Goal: Find specific page/section: Find specific page/section

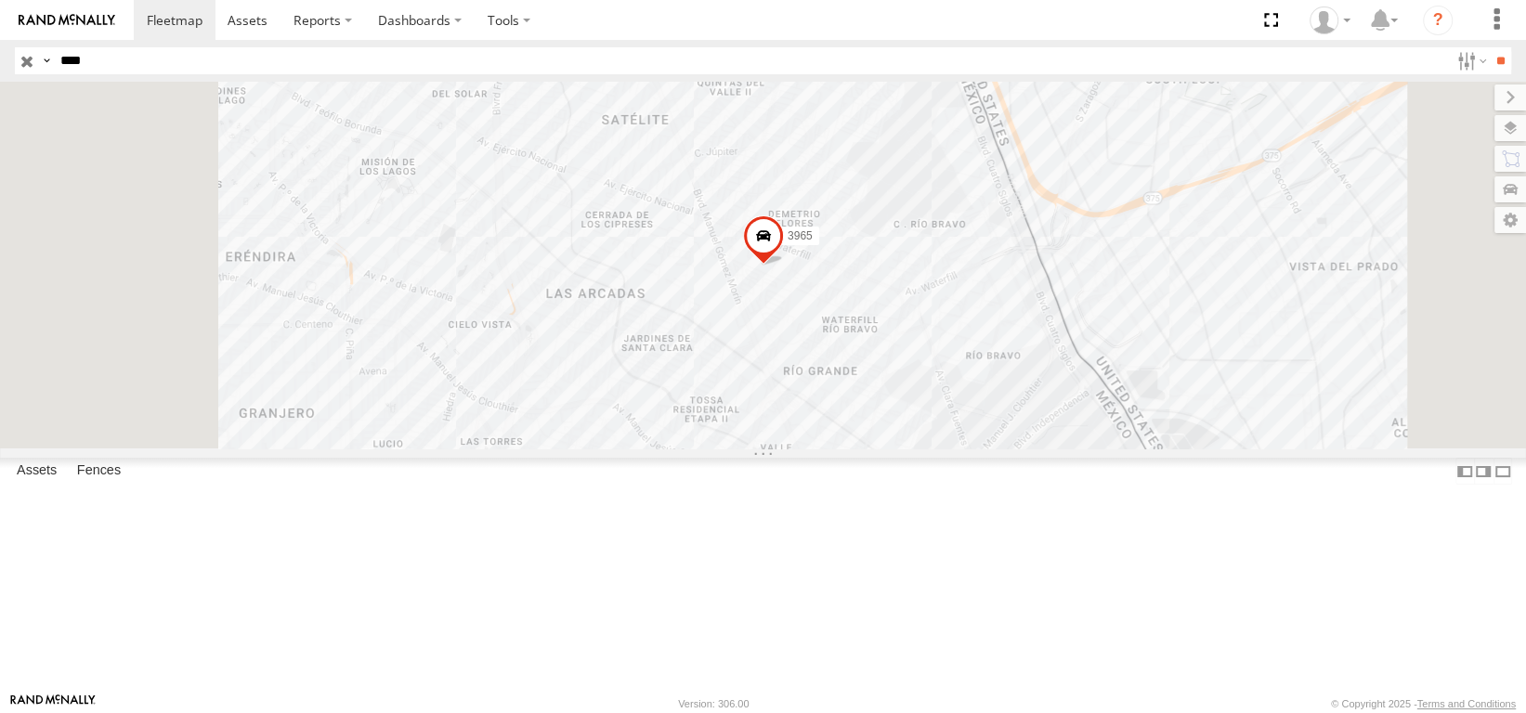
drag, startPoint x: 83, startPoint y: 64, endPoint x: 136, endPoint y: 117, distance: 74.9
click at [50, 71] on div "Search Query Asset ID Asset Label Registration Manufacturer Model VIN Job ID Dr…" at bounding box center [752, 60] width 1475 height 27
click at [1490, 47] on input "**" at bounding box center [1500, 60] width 21 height 27
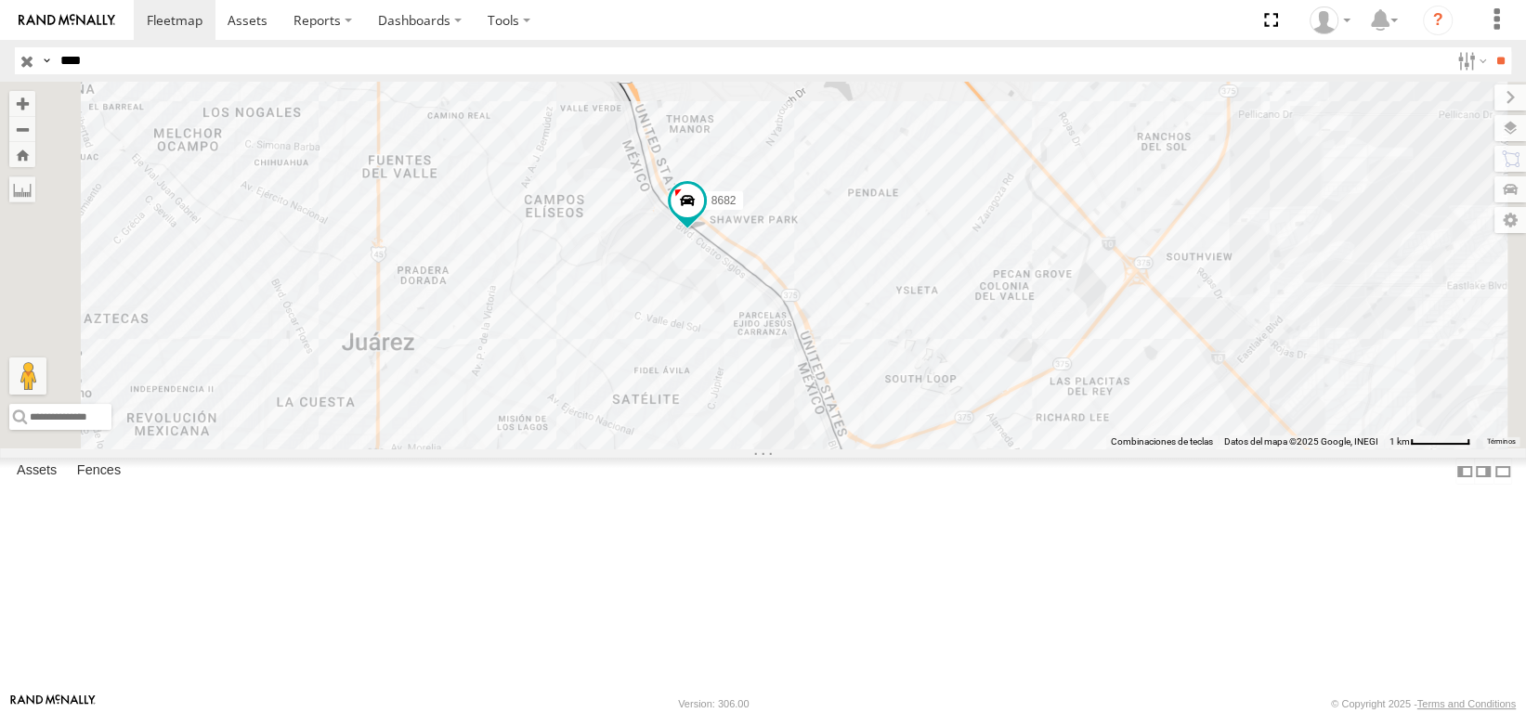
drag, startPoint x: 748, startPoint y: 307, endPoint x: 874, endPoint y: 370, distance: 140.8
click at [874, 370] on div "8682" at bounding box center [763, 265] width 1526 height 367
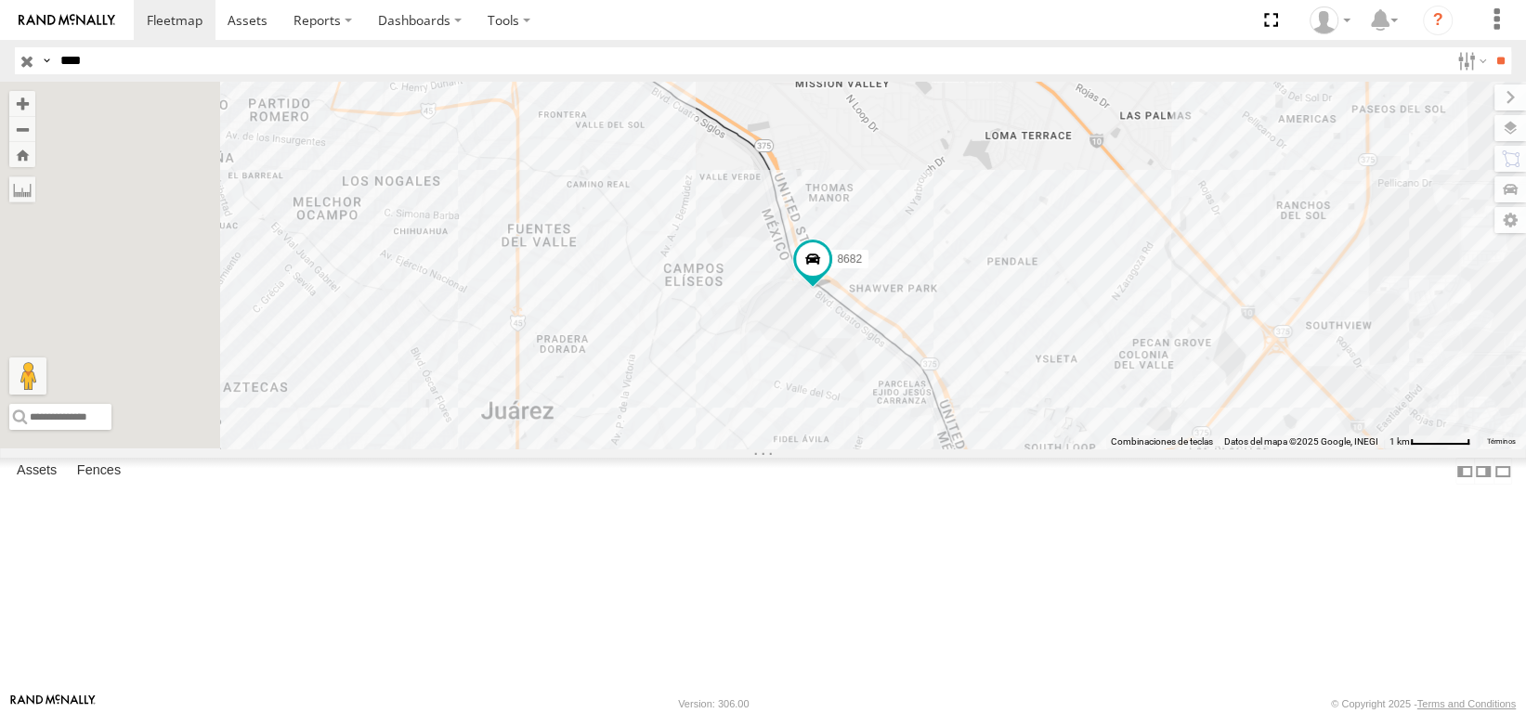
click at [969, 192] on div "8682" at bounding box center [763, 265] width 1526 height 367
click at [109, 57] on input "****" at bounding box center [751, 60] width 1396 height 27
click at [1490, 47] on input "**" at bounding box center [1500, 60] width 21 height 27
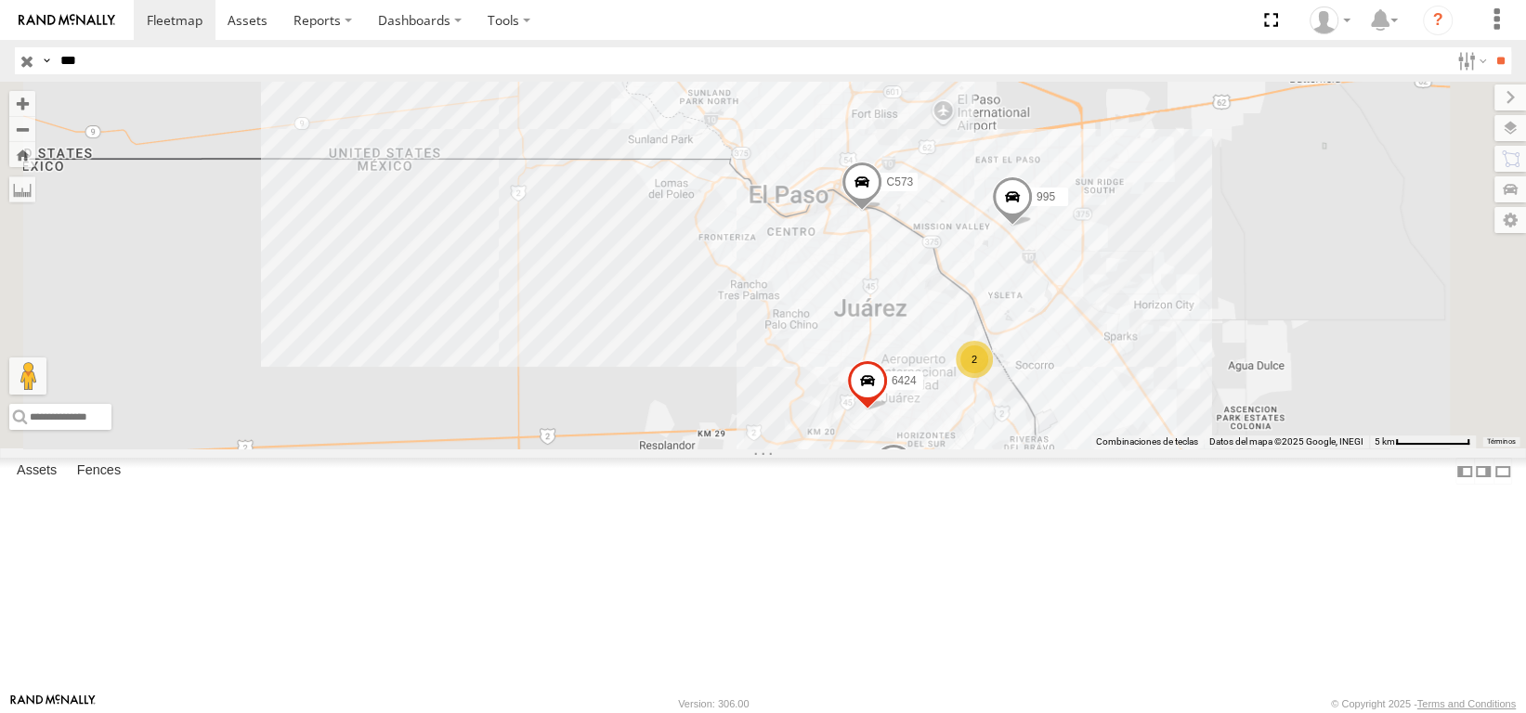
drag, startPoint x: 1018, startPoint y: 448, endPoint x: 877, endPoint y: 423, distance: 143.4
click at [868, 423] on div "C573 995 181 6424 2 AN538177" at bounding box center [763, 265] width 1526 height 367
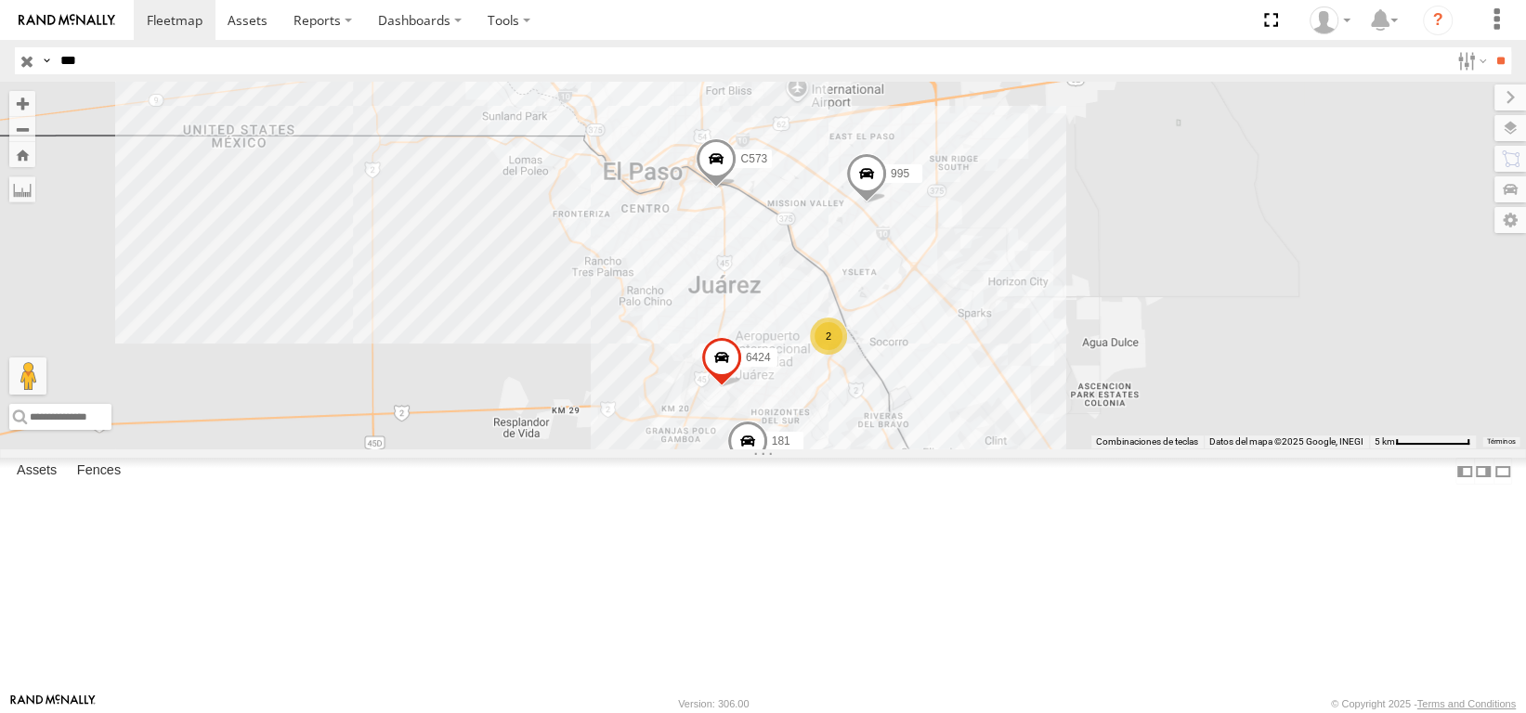
click at [1388, 333] on div "C573 995 181 6424 2 AN538177" at bounding box center [763, 265] width 1526 height 367
drag, startPoint x: 103, startPoint y: 63, endPoint x: 87, endPoint y: 61, distance: 15.9
click at [83, 63] on input "***" at bounding box center [751, 60] width 1396 height 27
drag, startPoint x: 89, startPoint y: 61, endPoint x: 40, endPoint y: 64, distance: 49.3
click at [40, 64] on div "Search Query Asset ID Asset Label Registration Manufacturer Model VIN Job ID Dr…" at bounding box center [752, 60] width 1475 height 27
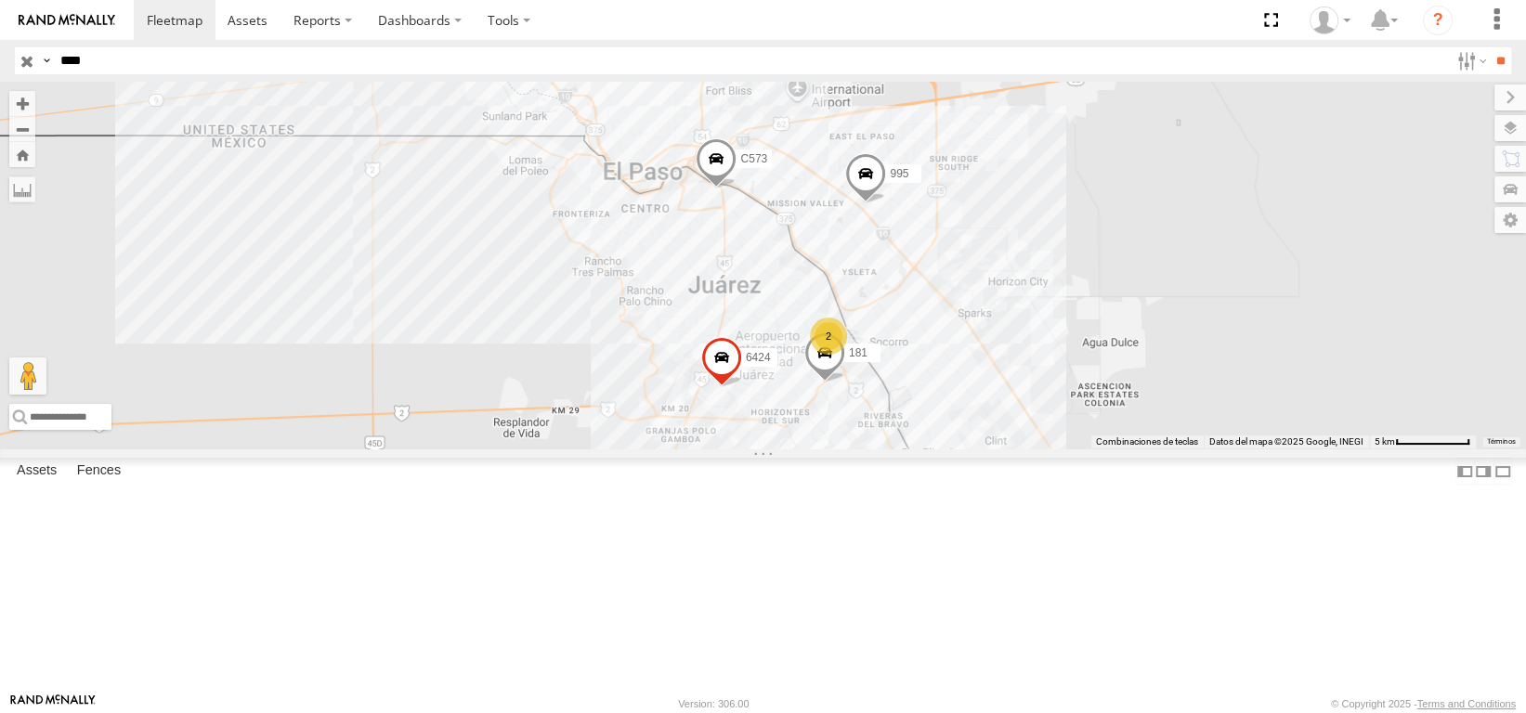
click at [1490, 47] on input "**" at bounding box center [1500, 60] width 21 height 27
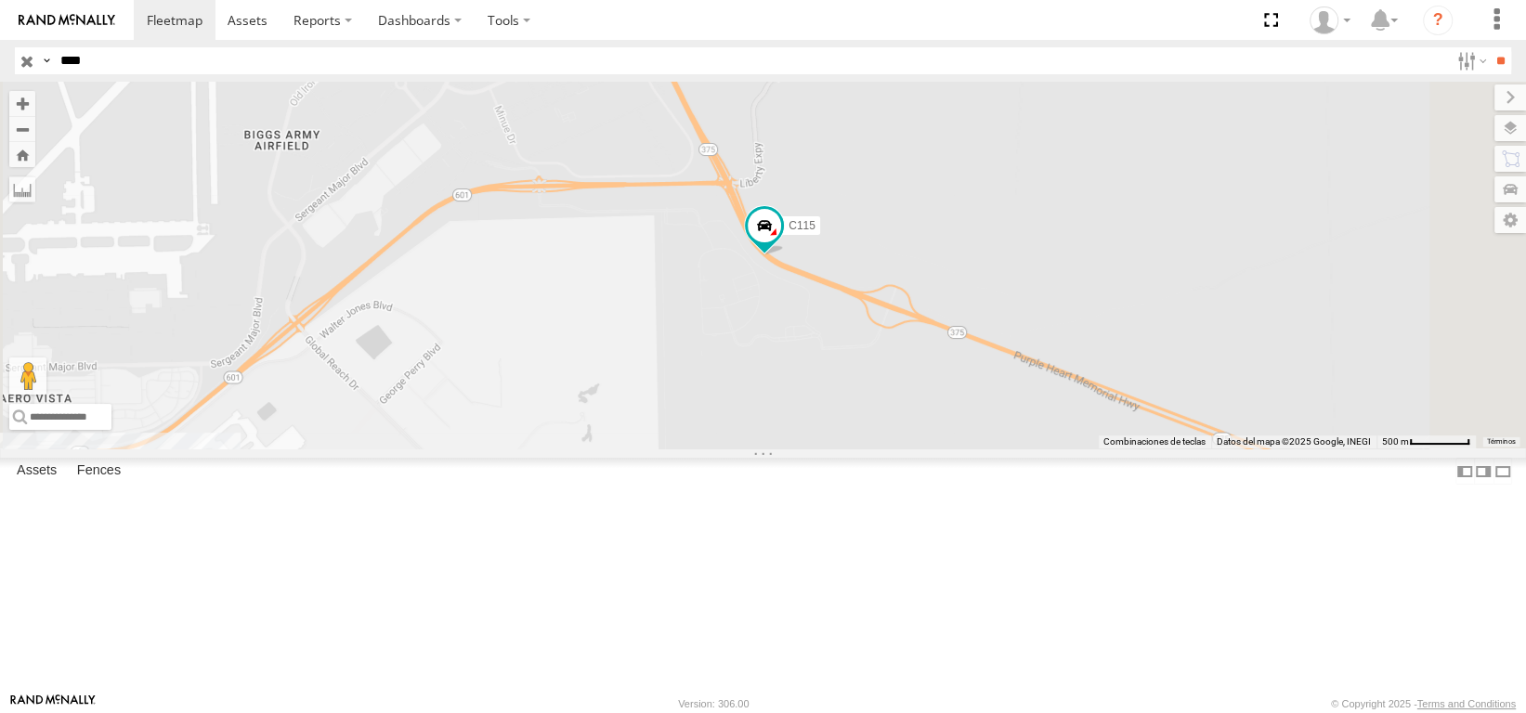
drag, startPoint x: 1010, startPoint y: 426, endPoint x: 954, endPoint y: 346, distance: 97.9
click at [956, 350] on div "C115" at bounding box center [763, 265] width 1526 height 367
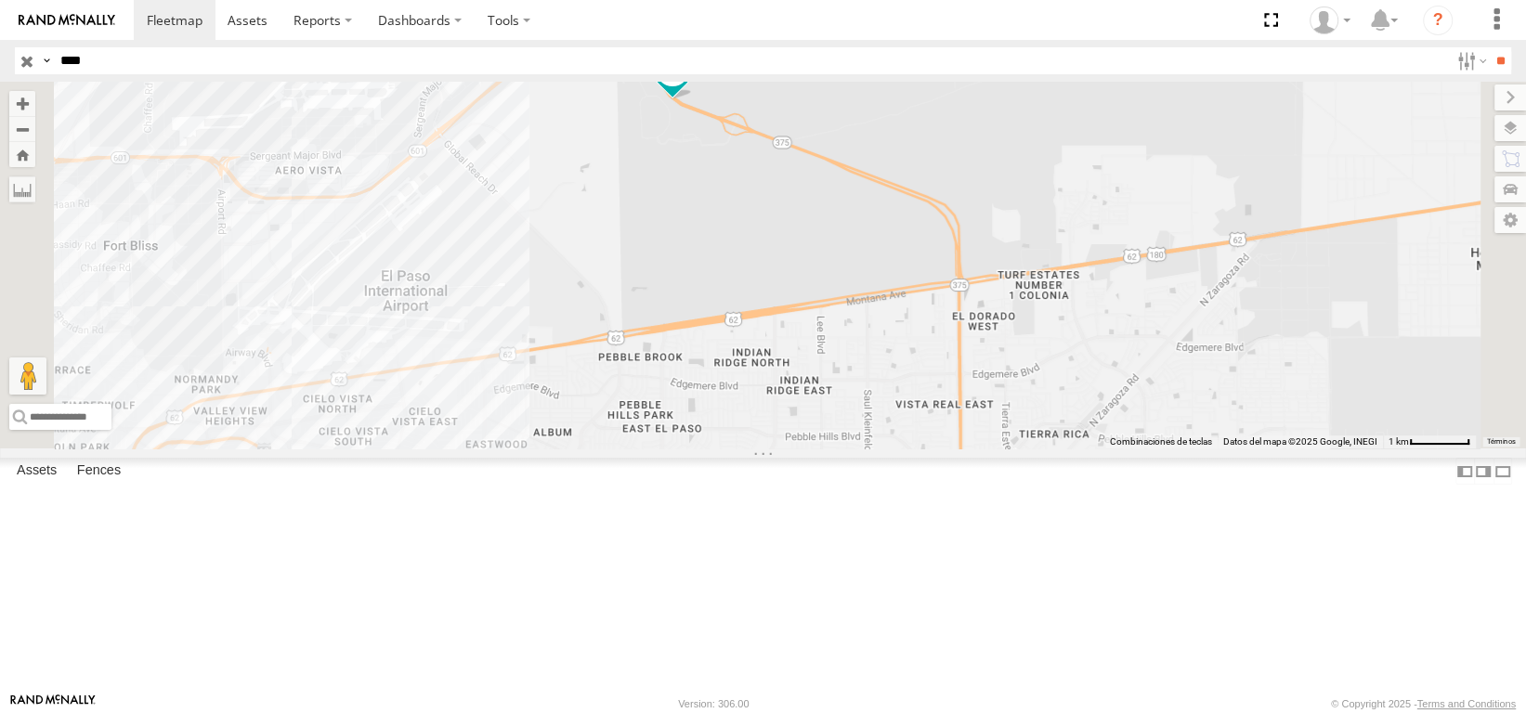
drag, startPoint x: 977, startPoint y: 423, endPoint x: 950, endPoint y: 267, distance: 158.3
click at [946, 274] on div "C115" at bounding box center [763, 265] width 1526 height 367
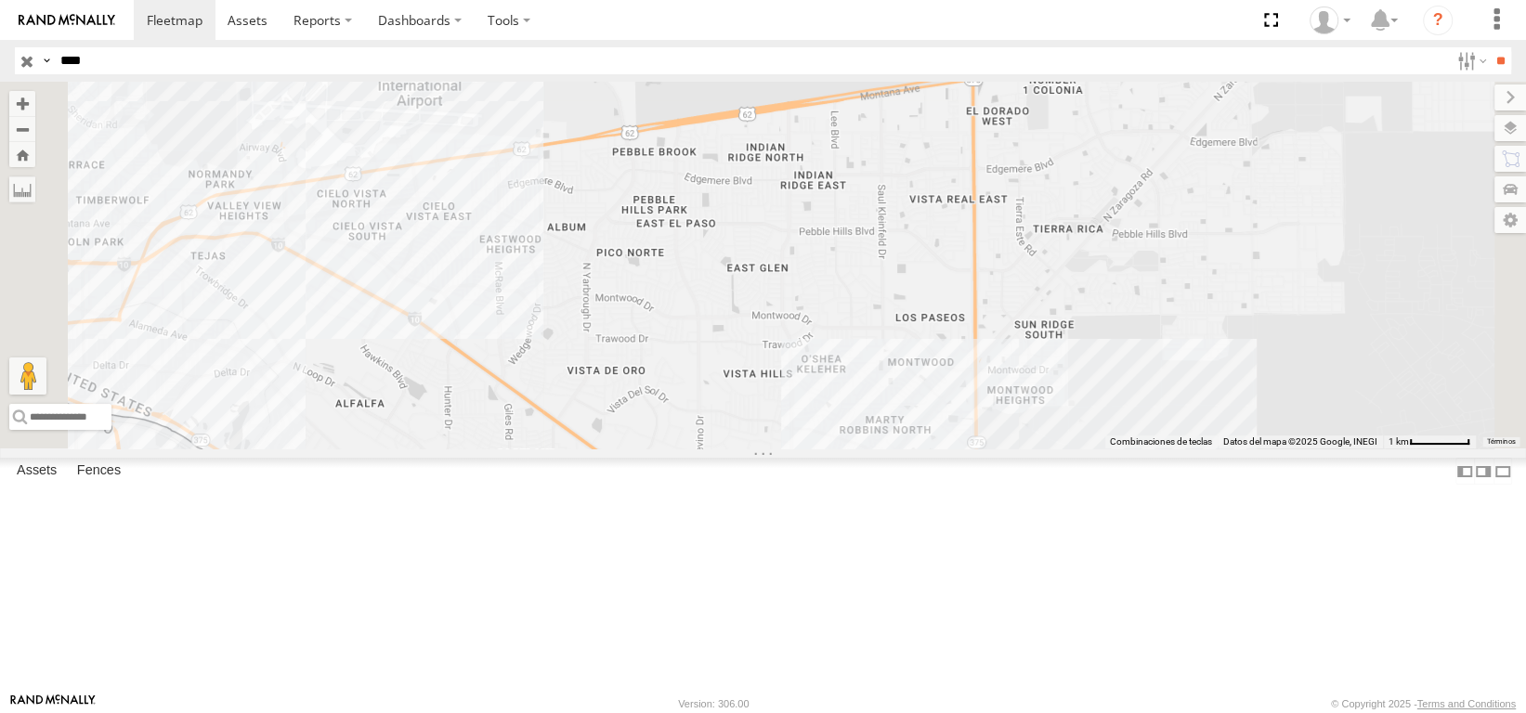
drag, startPoint x: 926, startPoint y: 326, endPoint x: 947, endPoint y: 207, distance: 120.8
click at [946, 211] on div "C115" at bounding box center [763, 265] width 1526 height 367
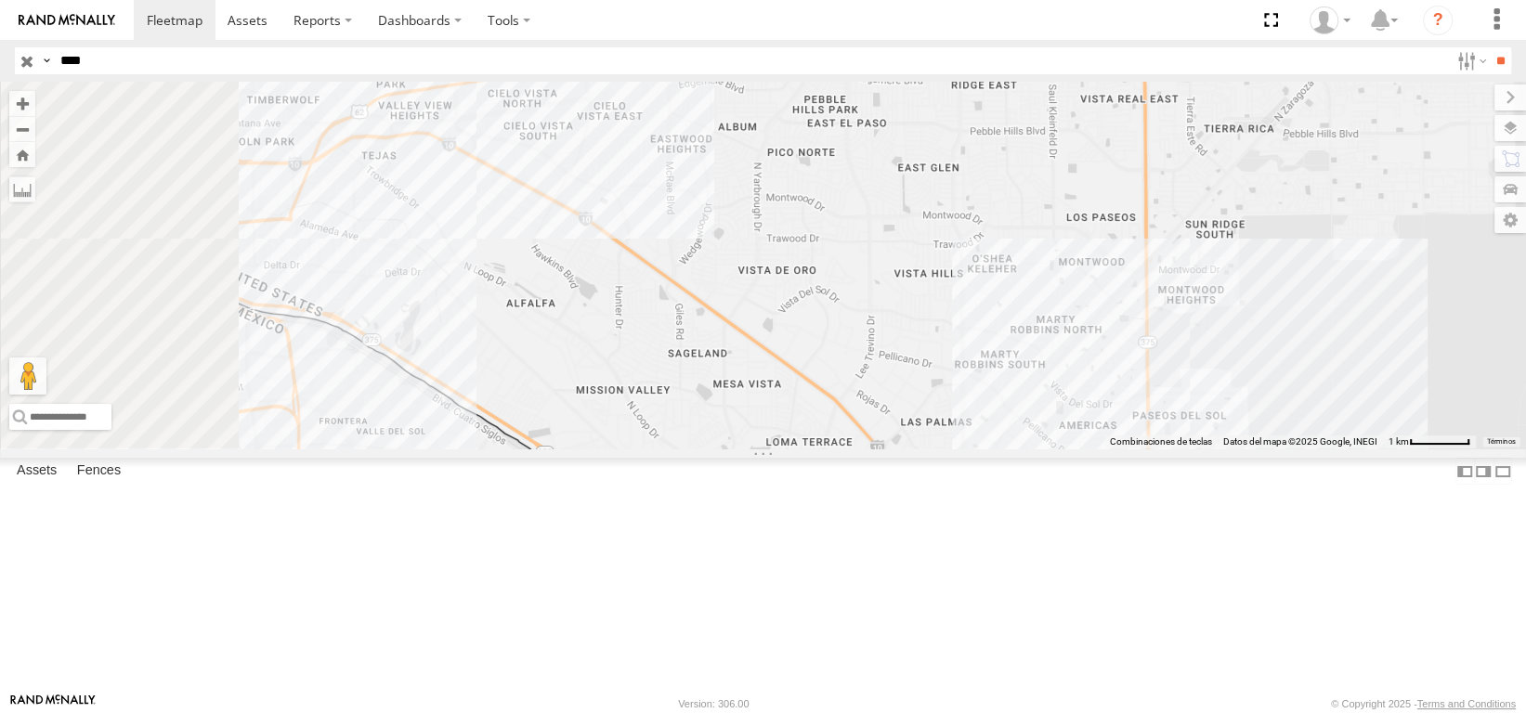
drag, startPoint x: 847, startPoint y: 332, endPoint x: 1005, endPoint y: 285, distance: 164.8
click at [1005, 285] on div "C115" at bounding box center [763, 265] width 1526 height 367
click at [1470, 449] on div "C115" at bounding box center [763, 265] width 1526 height 367
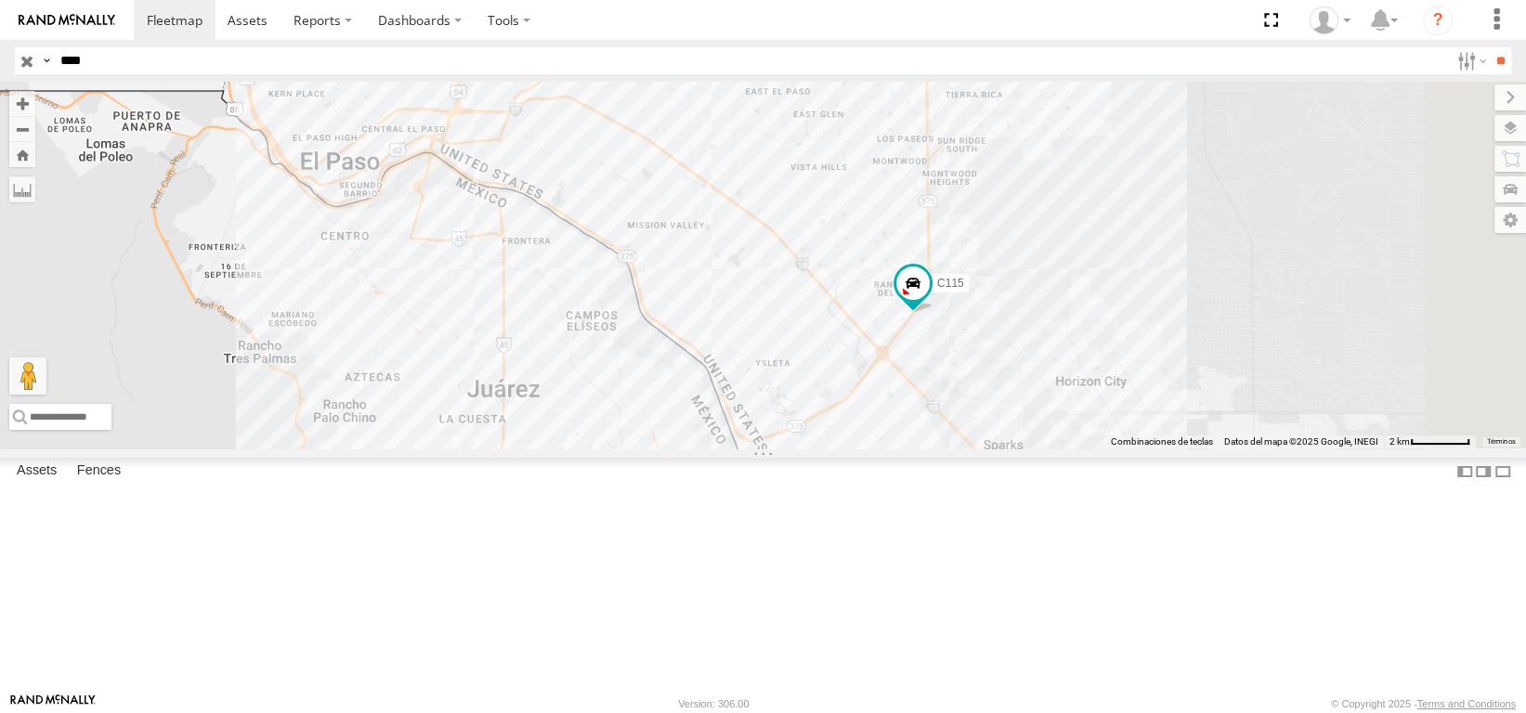
drag, startPoint x: 980, startPoint y: 301, endPoint x: 933, endPoint y: 254, distance: 66.3
click at [933, 254] on div "C115" at bounding box center [763, 265] width 1526 height 367
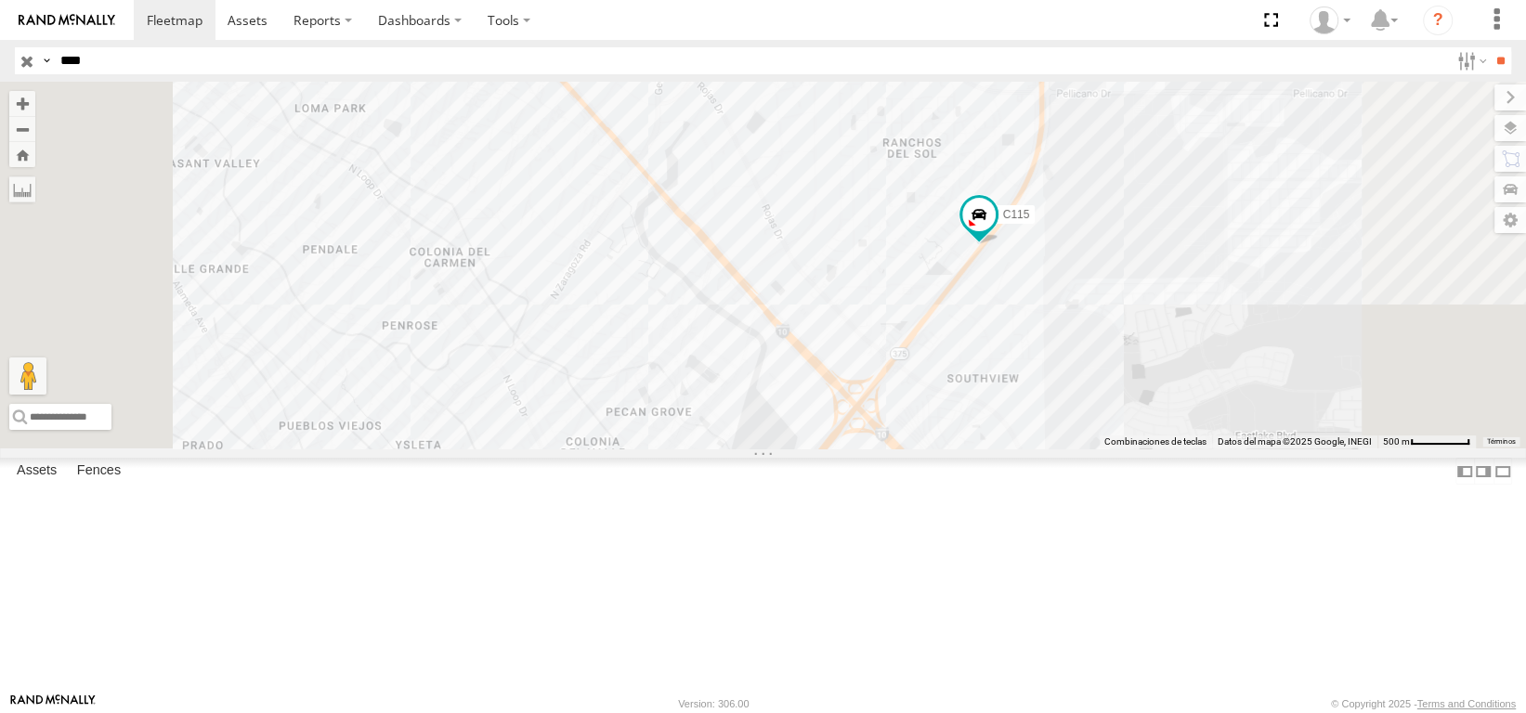
drag, startPoint x: 1103, startPoint y: 340, endPoint x: 1119, endPoint y: 385, distance: 48.2
click at [1119, 385] on div "C115" at bounding box center [763, 265] width 1526 height 367
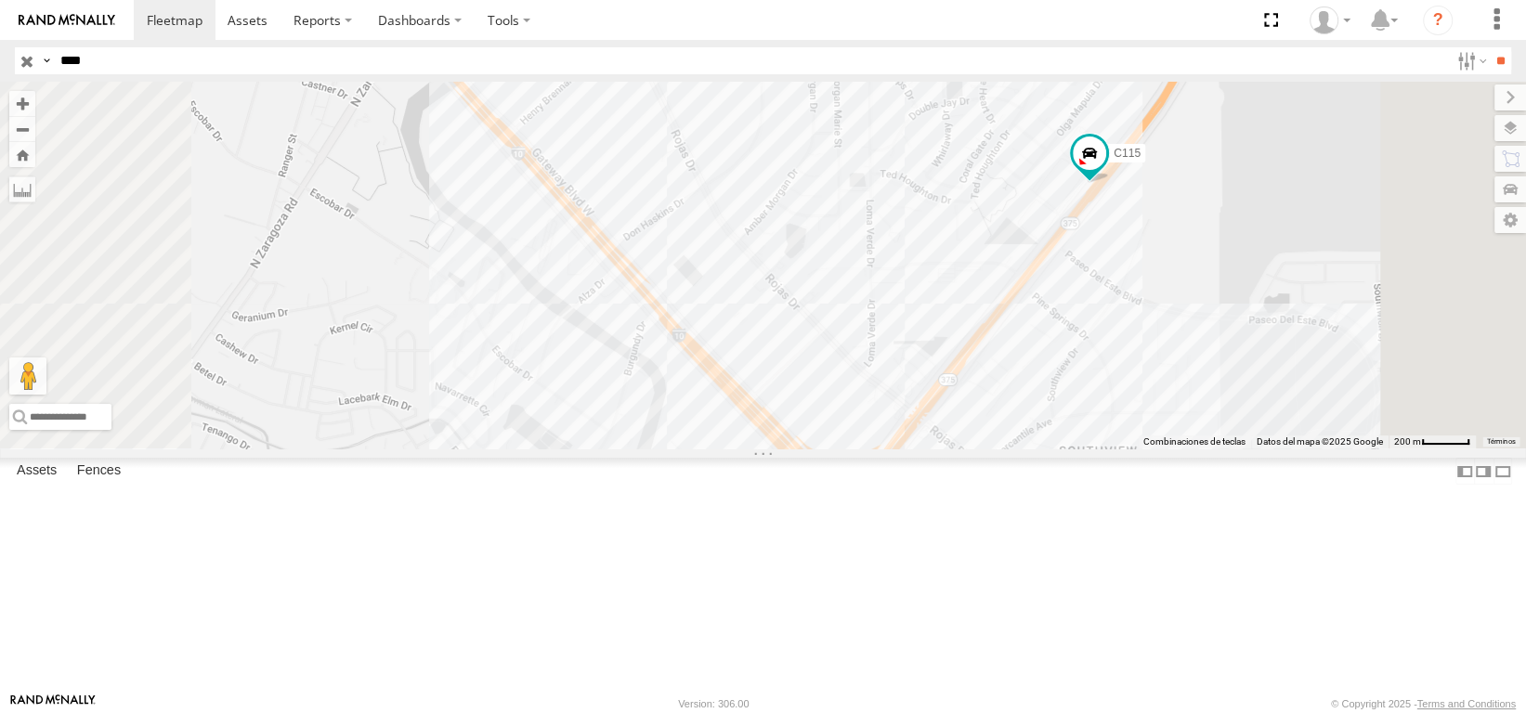
drag, startPoint x: 1153, startPoint y: 388, endPoint x: 1160, endPoint y: 327, distance: 61.6
click at [1160, 327] on div "C115" at bounding box center [763, 265] width 1526 height 367
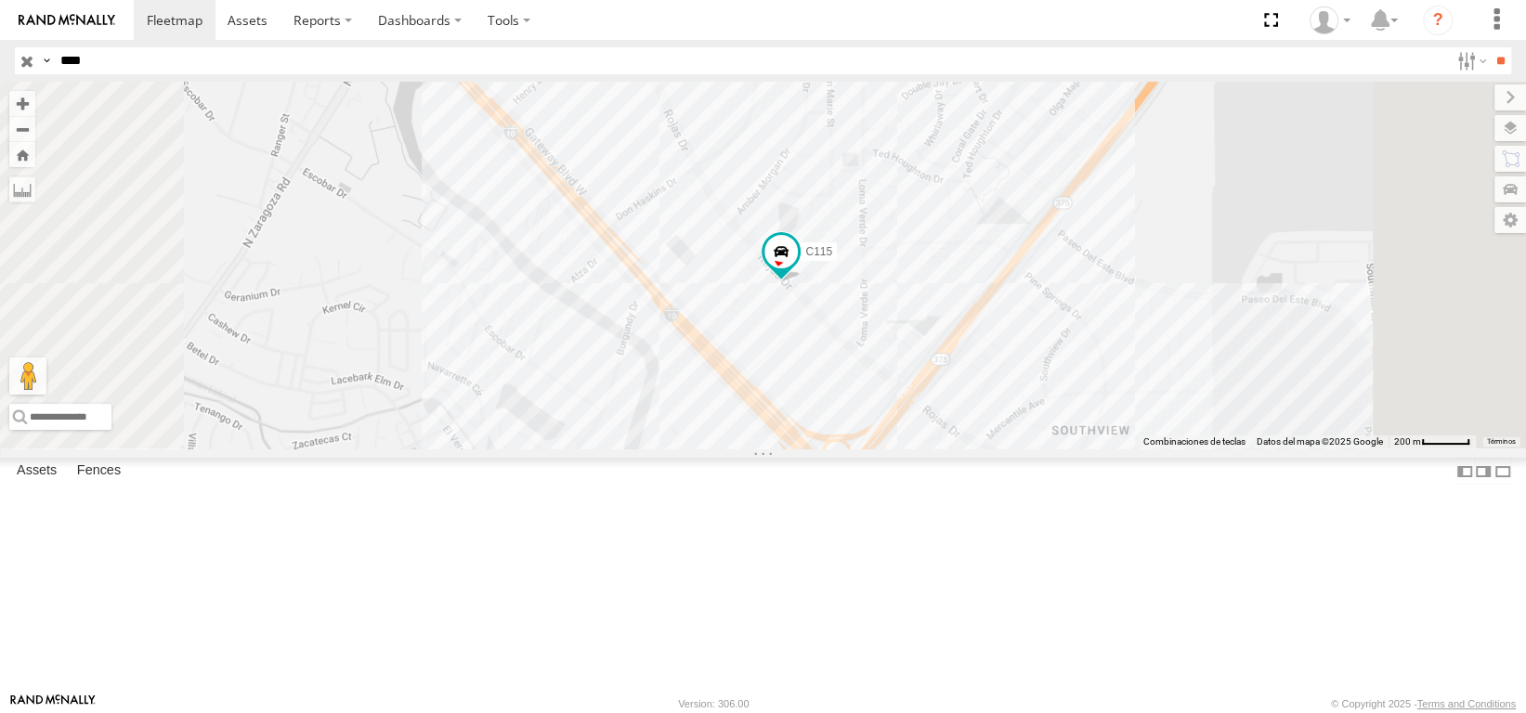
drag, startPoint x: 72, startPoint y: 61, endPoint x: 33, endPoint y: 78, distance: 41.6
click at [34, 78] on header "Search Query Asset ID Asset Label Registration Manufacturer Model VIN Job ID GE" at bounding box center [763, 61] width 1526 height 42
type input "****"
click at [1490, 47] on input "**" at bounding box center [1500, 60] width 21 height 27
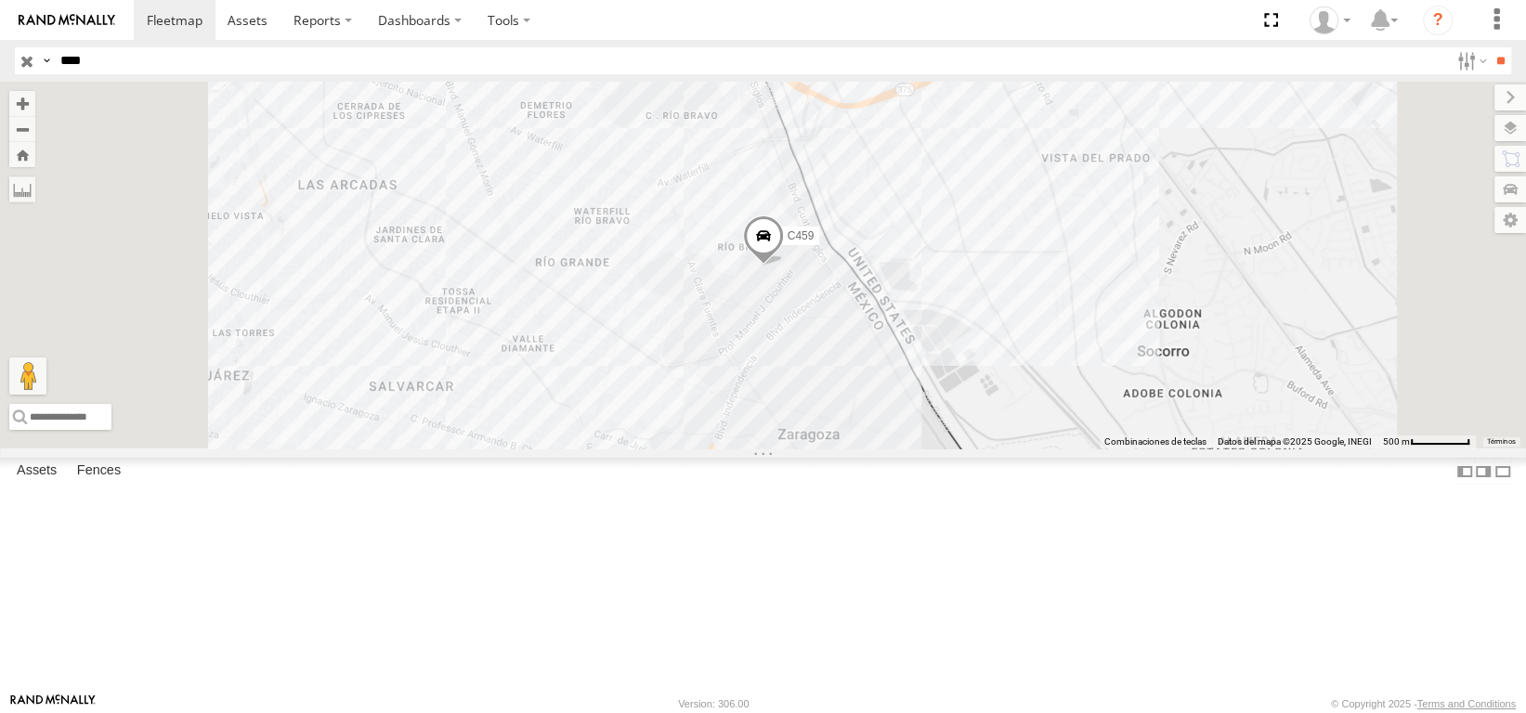
click at [1136, 449] on div "C459" at bounding box center [763, 265] width 1526 height 367
